Goal: Information Seeking & Learning: Understand process/instructions

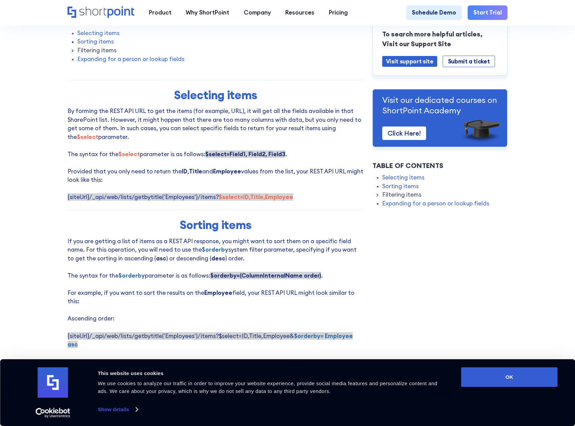
scroll to position [405, 0]
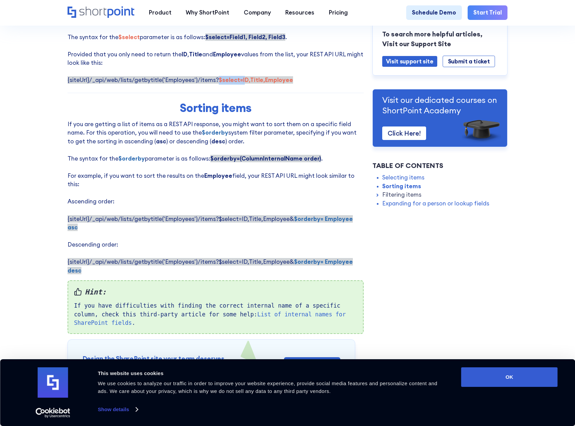
drag, startPoint x: 214, startPoint y: 83, endPoint x: 243, endPoint y: 86, distance: 29.1
click at [243, 84] on strong "$select=ID,Title,Employee" at bounding box center [256, 79] width 74 height 7
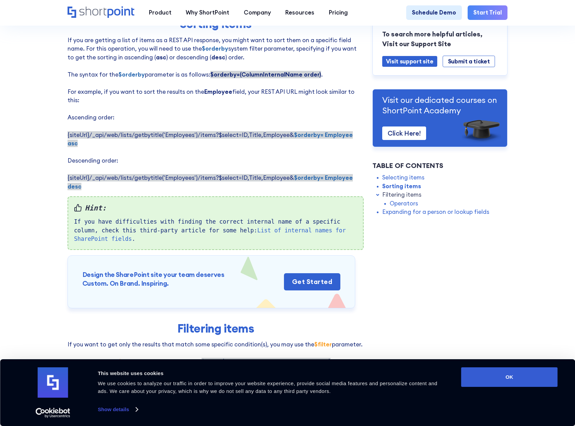
scroll to position [472, 0]
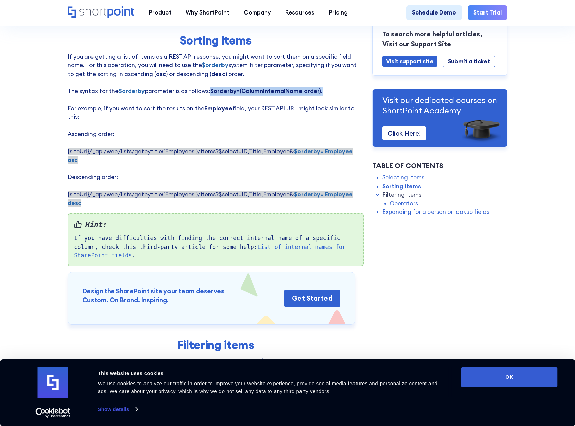
drag, startPoint x: 207, startPoint y: 93, endPoint x: 318, endPoint y: 96, distance: 110.4
click at [318, 96] on p "If you are getting a list of items as a REST API response, you might want to so…" at bounding box center [215, 130] width 296 height 155
copy p "$orderby=(ColumnInternalName order) ."
drag, startPoint x: 288, startPoint y: 146, endPoint x: 329, endPoint y: 147, distance: 41.5
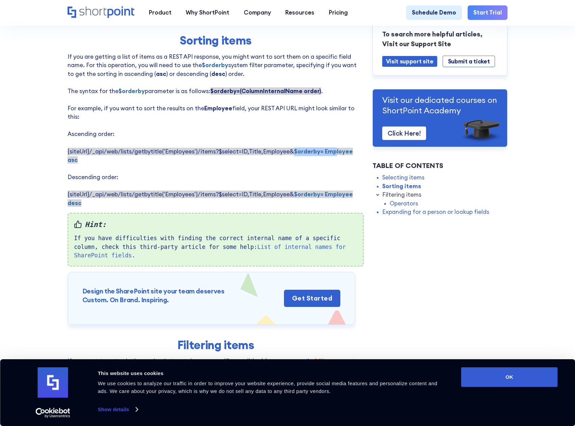
click at [329, 148] on strong "$orderby= Employee asc" at bounding box center [209, 156] width 285 height 16
drag, startPoint x: 213, startPoint y: 146, endPoint x: 354, endPoint y: 146, distance: 140.7
click at [353, 148] on span "{siteUrl}/_api/web/lists/getbytitle('Employees')/items?$select=ID,Title,Employe…" at bounding box center [209, 156] width 285 height 16
copy span "$select=ID,Title,Employee& $orderby= Employee asc"
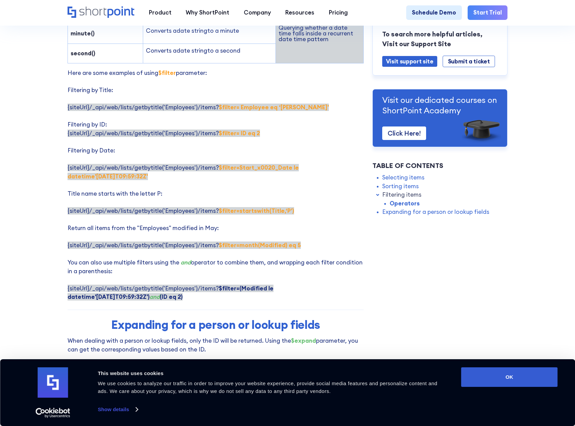
scroll to position [1316, 0]
